Goal: Entertainment & Leisure: Consume media (video, audio)

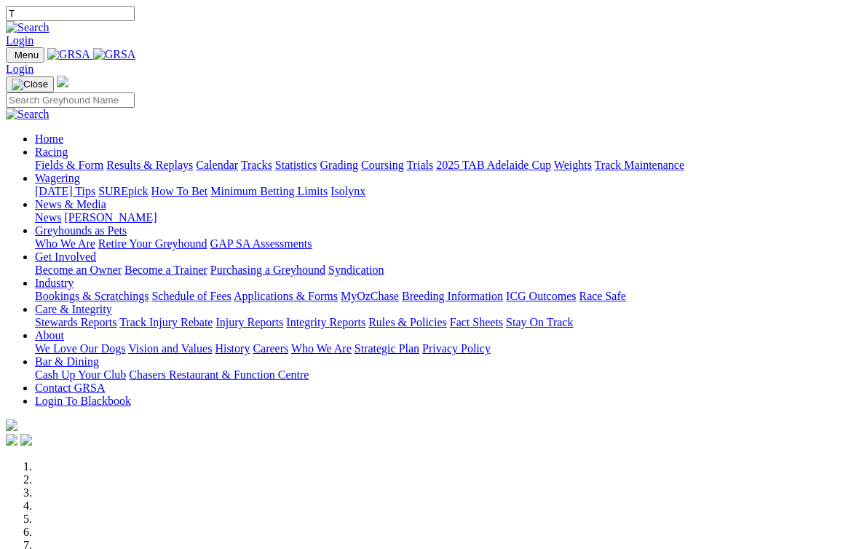
scroll to position [3, 0]
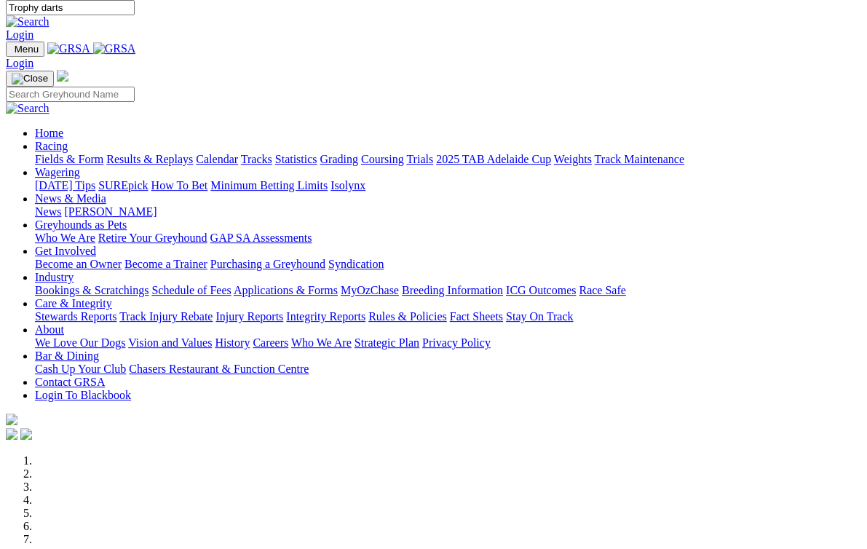
type input "Trophy darts"
click at [50, 18] on img at bounding box center [28, 24] width 44 height 13
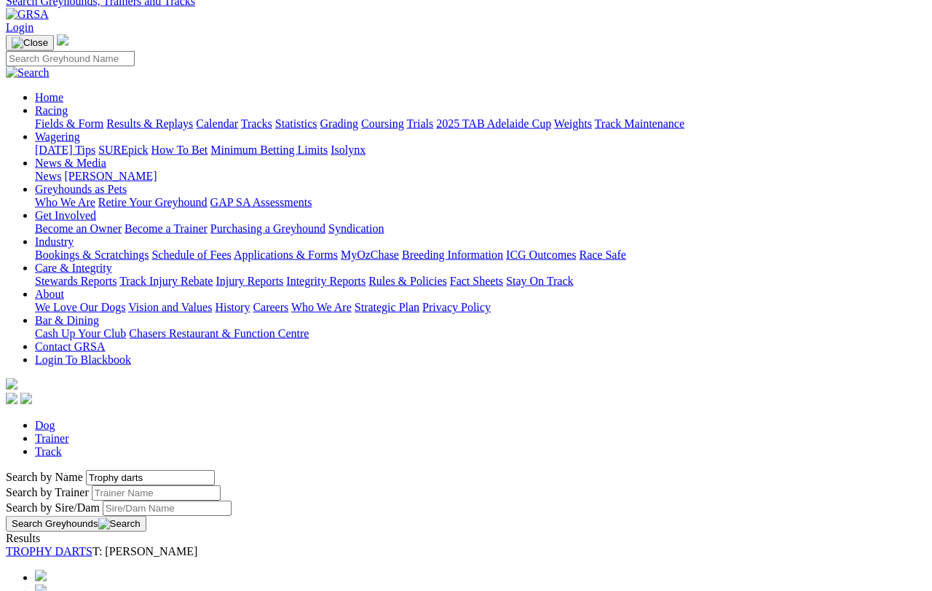
scroll to position [95, 0]
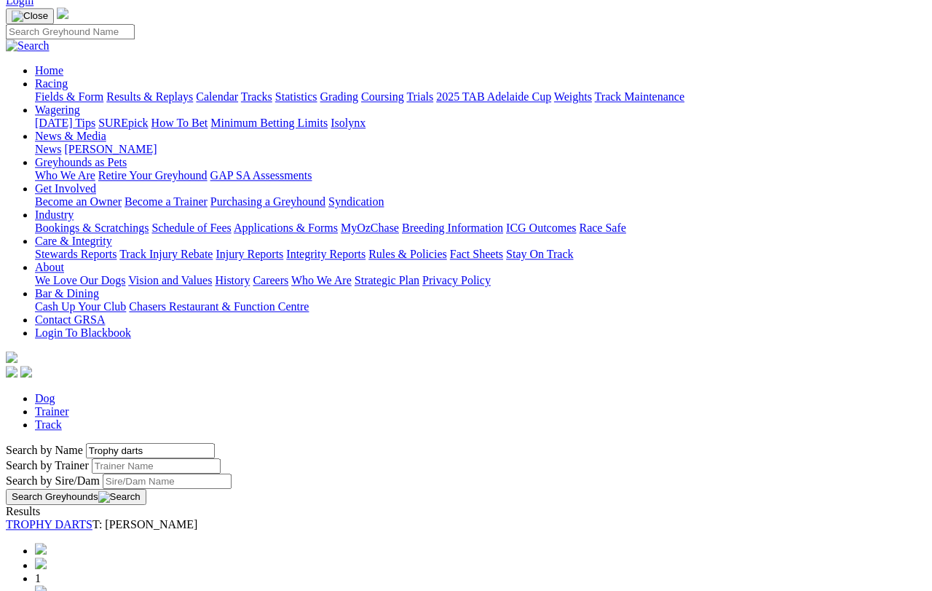
click at [92, 518] on link "TROPHY DARTS" at bounding box center [49, 524] width 87 height 12
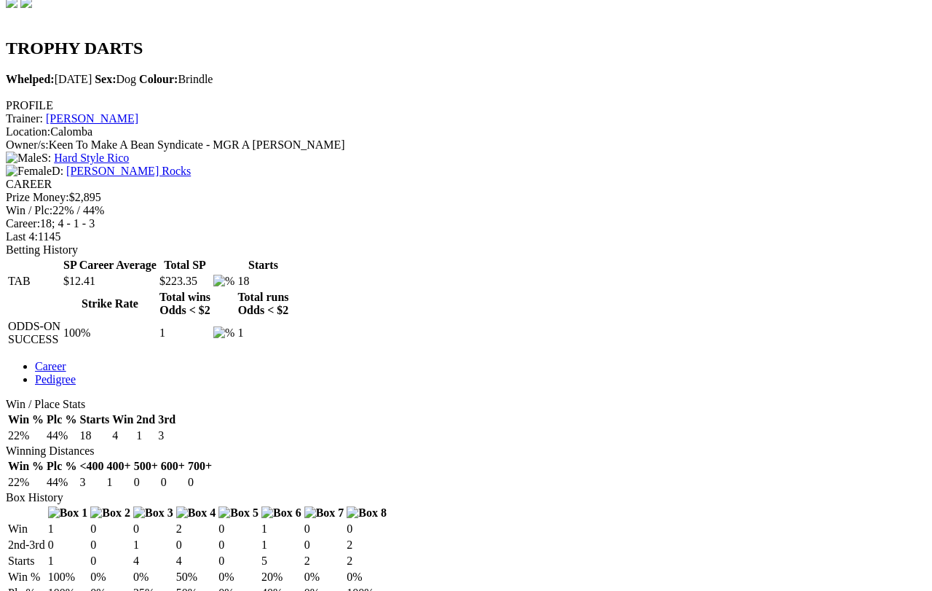
scroll to position [469, 0]
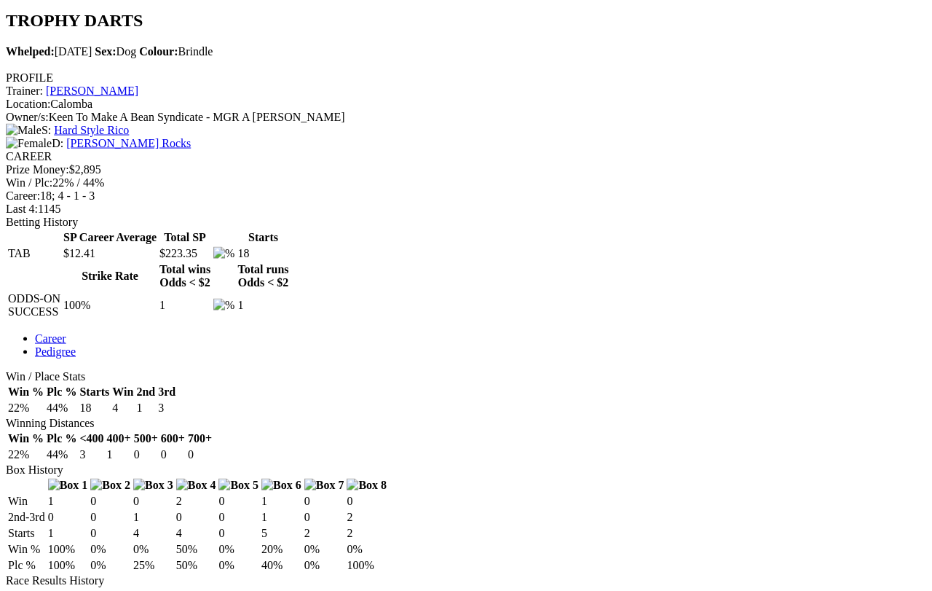
scroll to position [486, 9]
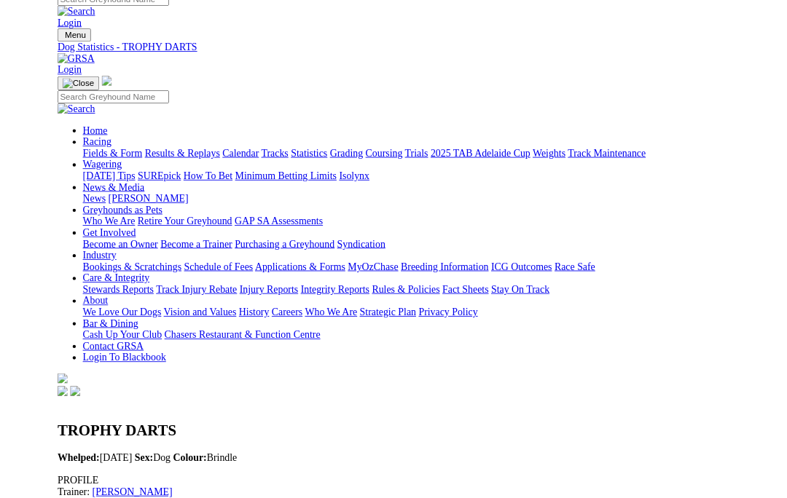
scroll to position [524, 0]
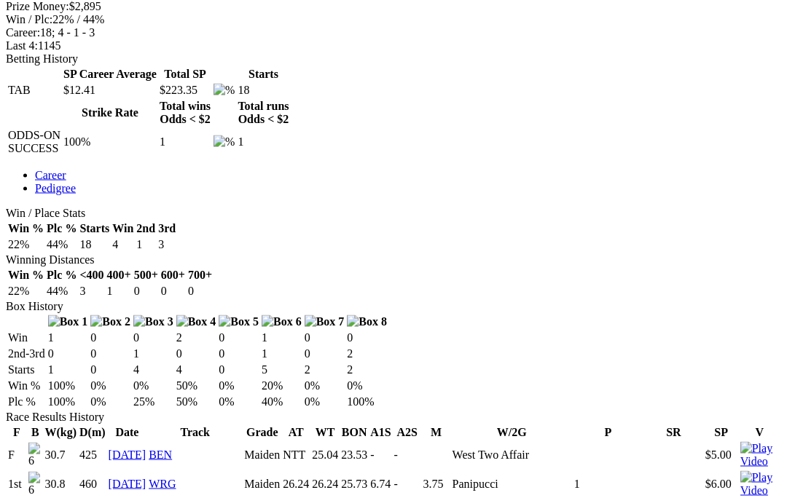
scroll to position [655, 0]
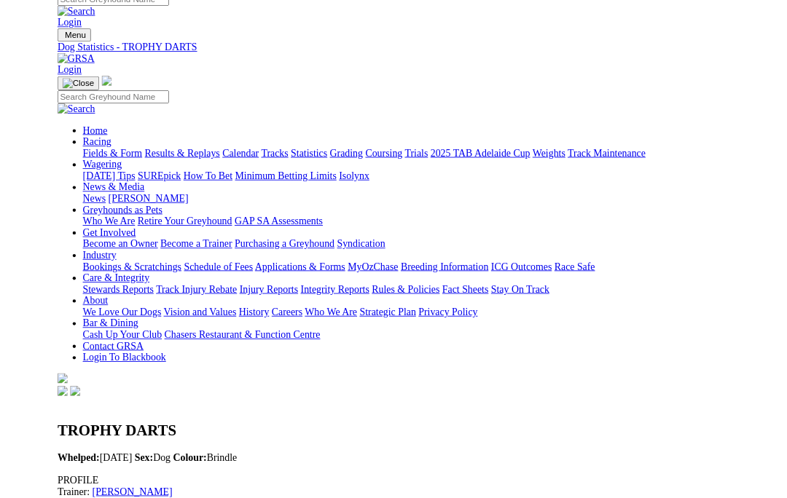
scroll to position [656, 0]
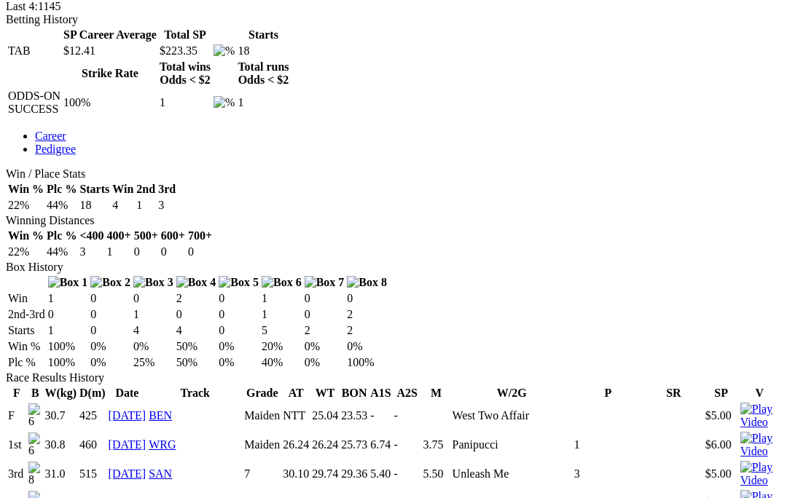
scroll to position [695, 0]
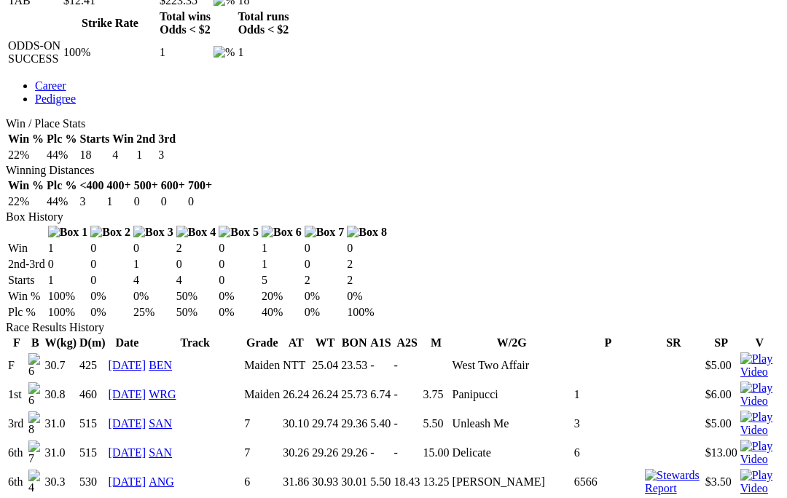
scroll to position [752, 0]
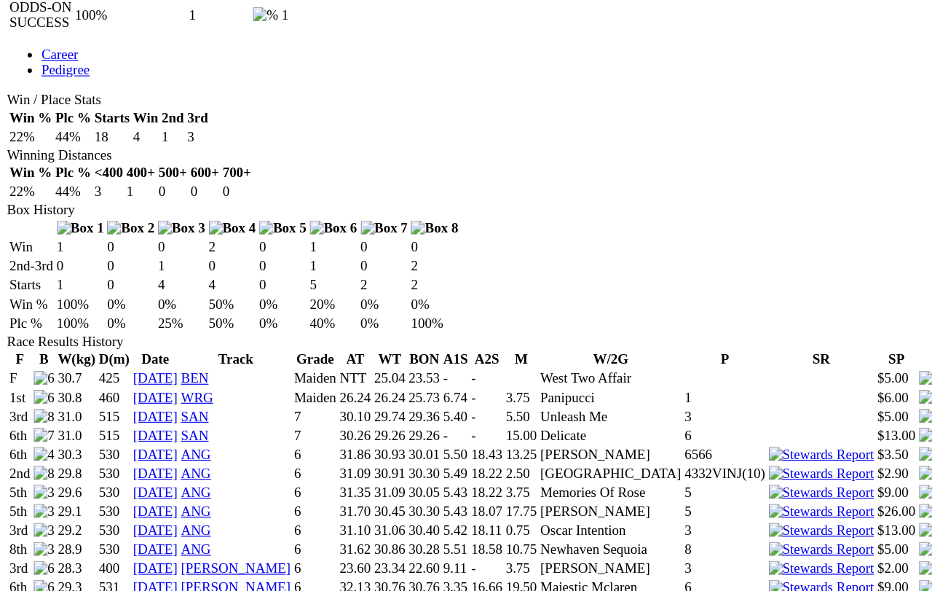
scroll to position [784, 232]
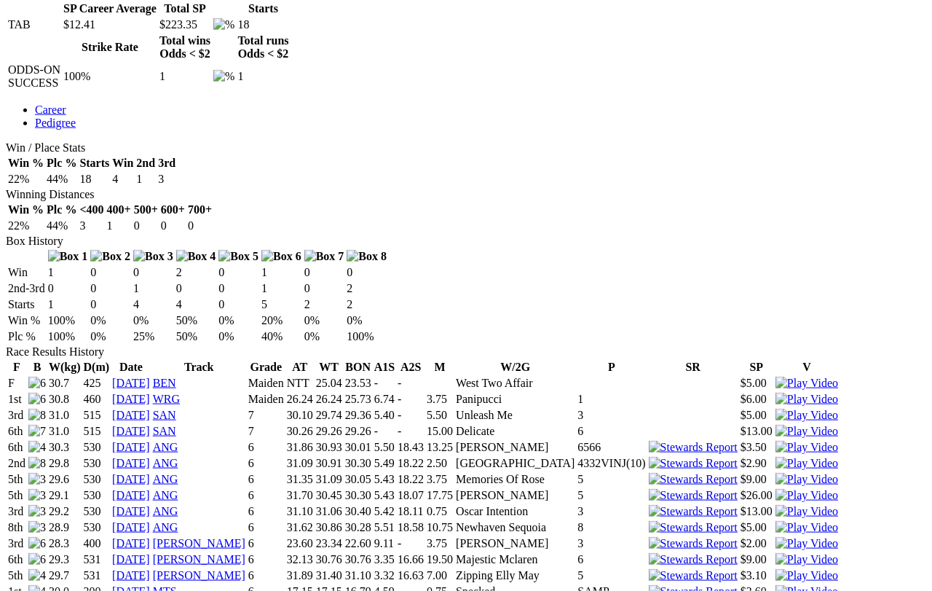
scroll to position [721, 0]
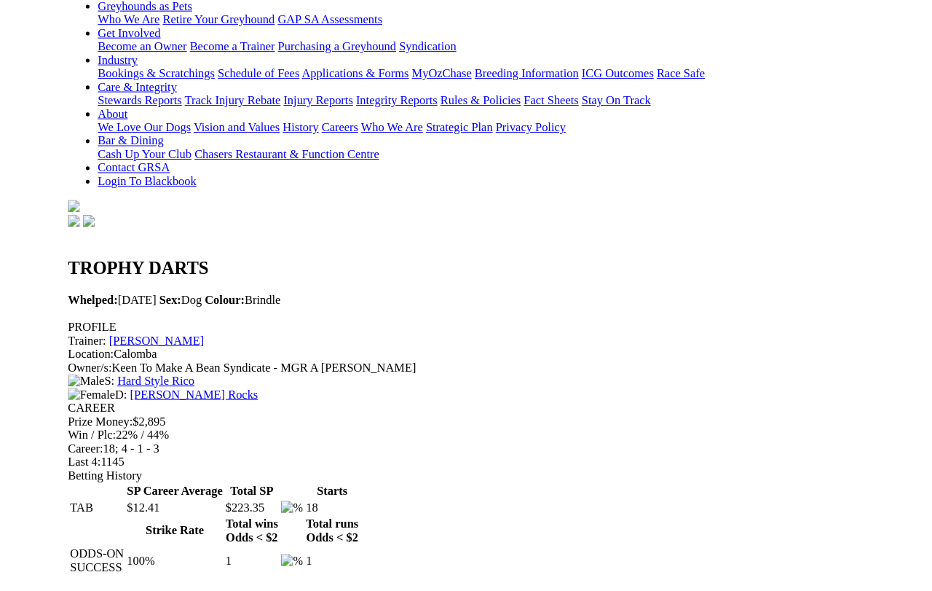
scroll to position [614, 0]
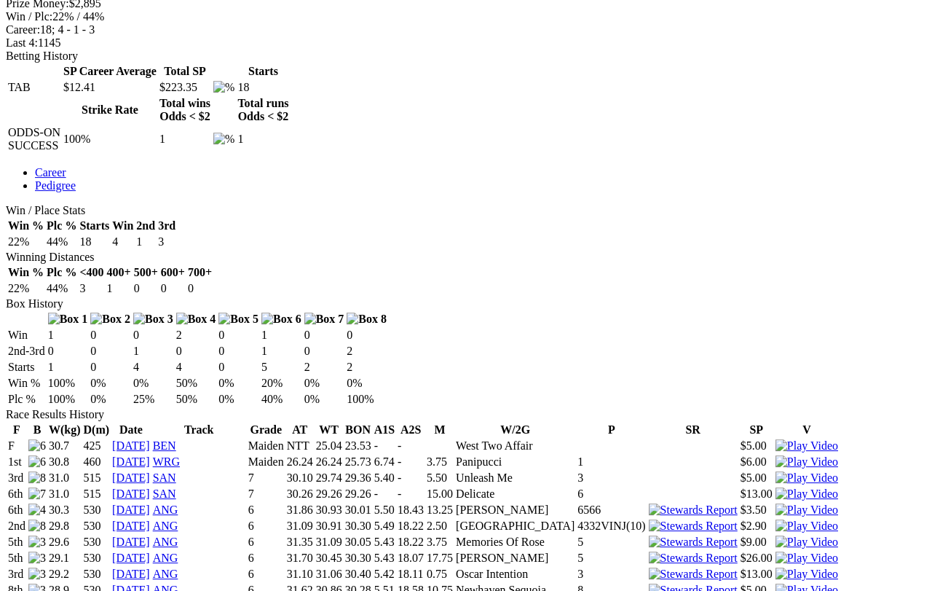
scroll to position [651, 0]
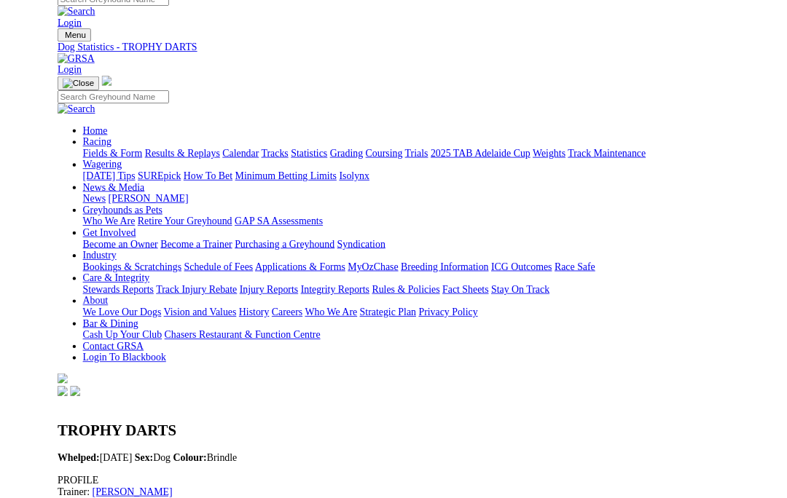
scroll to position [690, 0]
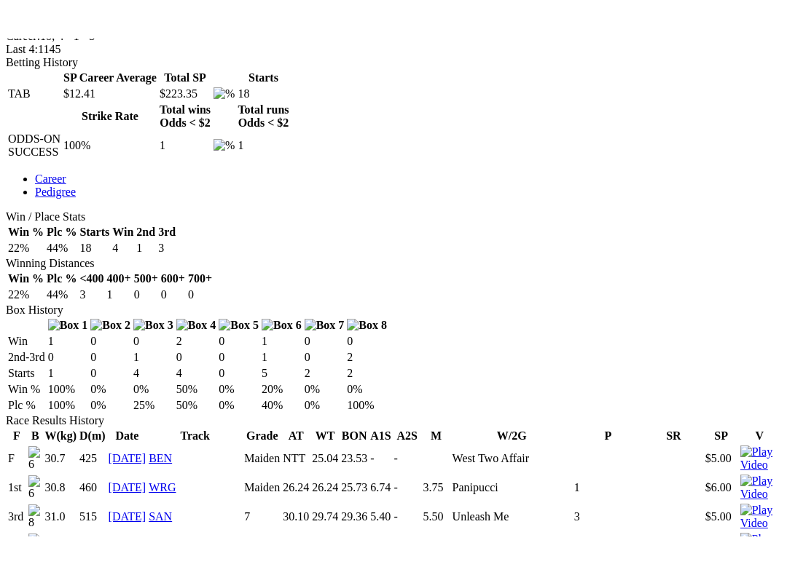
scroll to position [15, 0]
